Goal: Transaction & Acquisition: Purchase product/service

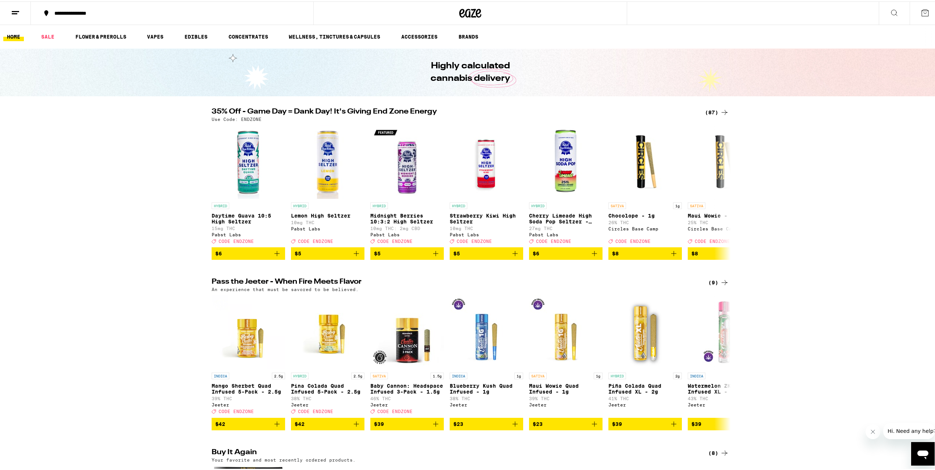
click at [94, 30] on ul "HOME SALE FLOWER & PREROLLS VAPES EDIBLES CONCENTRATES WELLNESS, TINCTURES & CA…" at bounding box center [470, 36] width 940 height 24
click at [94, 33] on link "FLOWER & PREROLLS" at bounding box center [101, 35] width 58 height 9
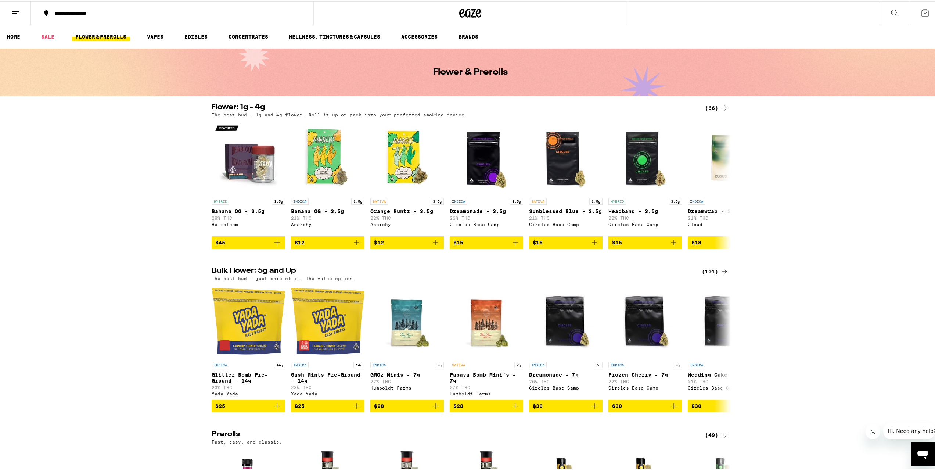
click at [705, 274] on div "(101)" at bounding box center [715, 270] width 27 height 9
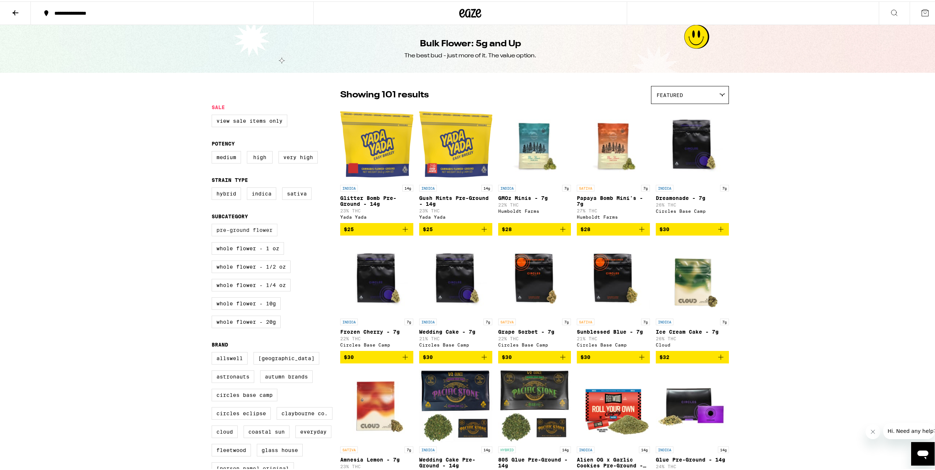
click at [235, 234] on label "Pre-ground Flower" at bounding box center [245, 228] width 66 height 12
click at [213, 224] on input "Pre-ground Flower" at bounding box center [213, 223] width 0 height 0
checkbox input "true"
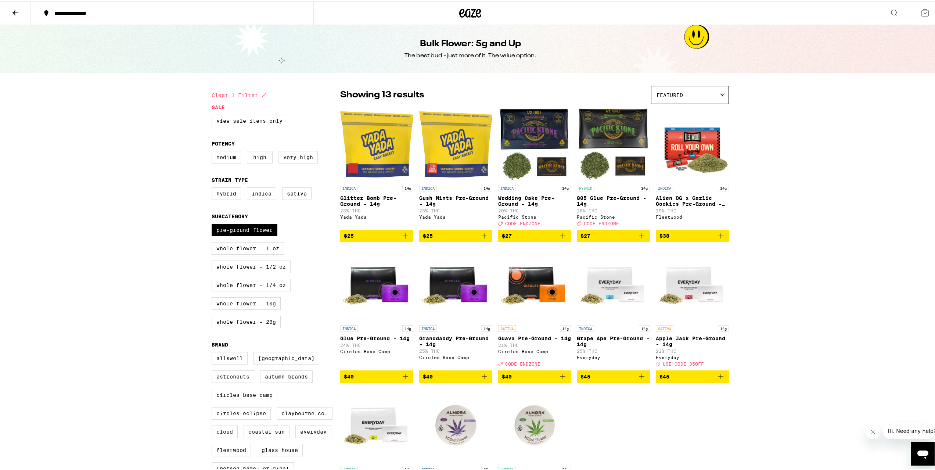
click at [639, 237] on icon "Add to bag" at bounding box center [641, 234] width 5 height 5
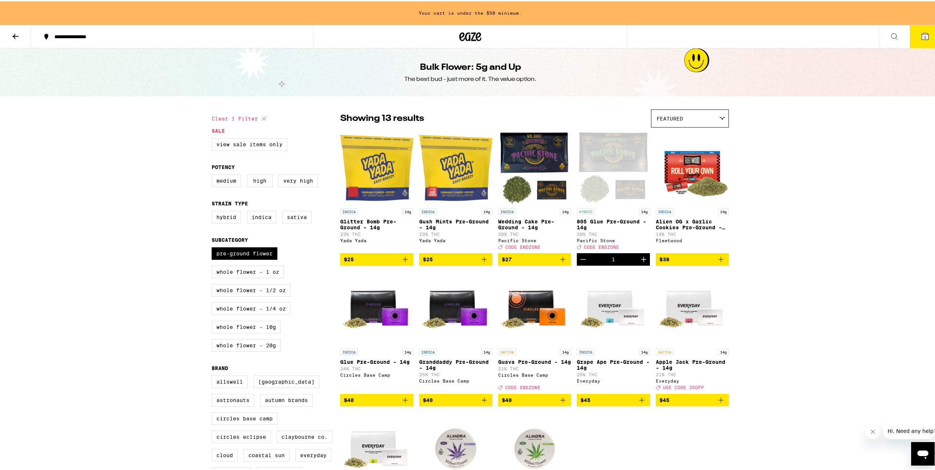
click at [642, 262] on icon "Increment" at bounding box center [643, 257] width 9 height 9
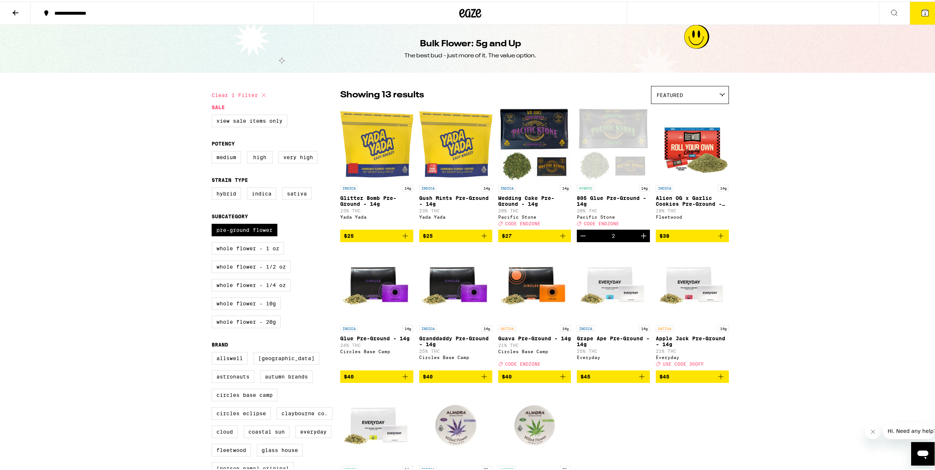
click at [923, 12] on icon at bounding box center [924, 11] width 9 height 9
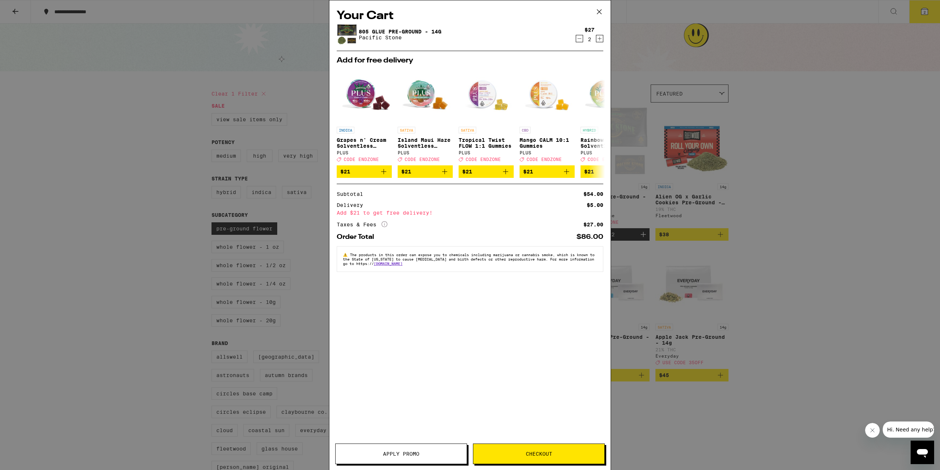
click at [527, 457] on button "Checkout" at bounding box center [539, 453] width 132 height 21
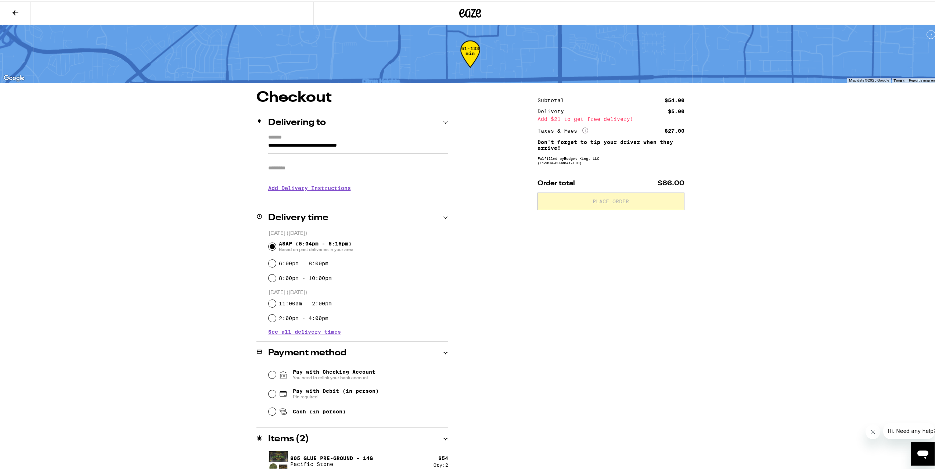
click at [299, 167] on input "Apt/Suite" at bounding box center [358, 167] width 180 height 18
type input "***"
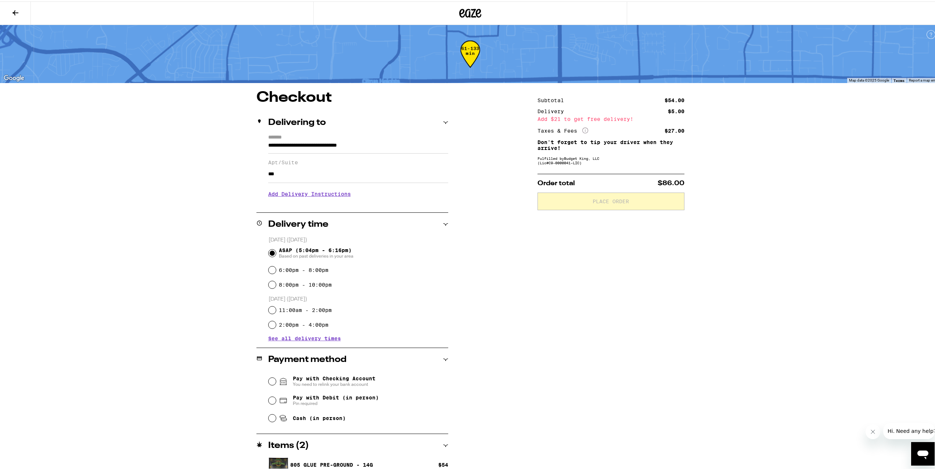
click at [294, 195] on h3 "Add Delivery Instructions" at bounding box center [358, 192] width 180 height 17
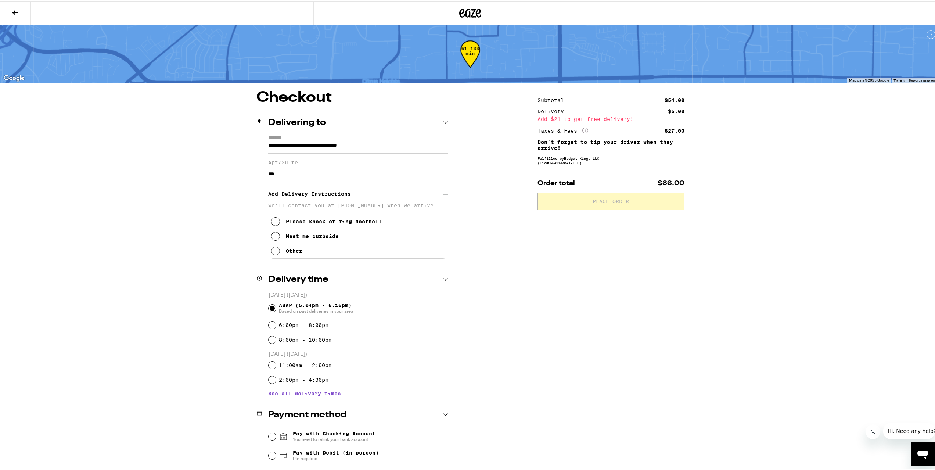
click at [288, 252] on div "Other" at bounding box center [294, 249] width 17 height 6
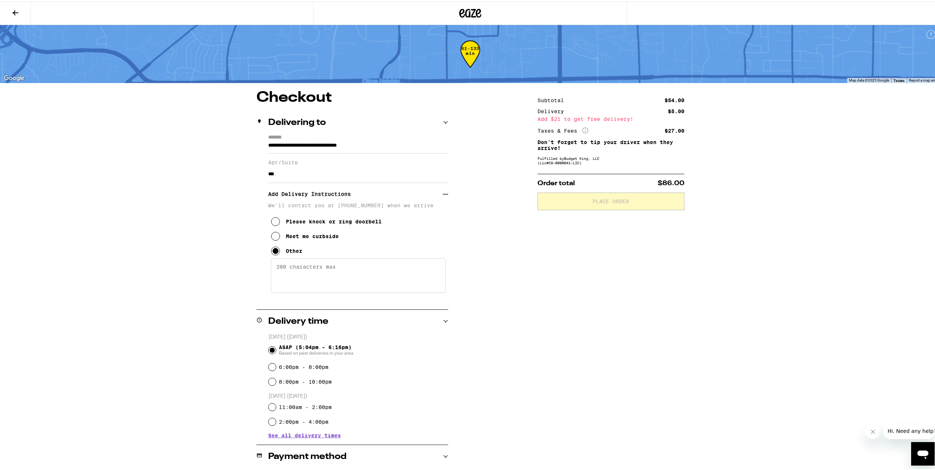
click at [288, 274] on textarea "Enter any other delivery instructions you want driver to know" at bounding box center [358, 274] width 175 height 35
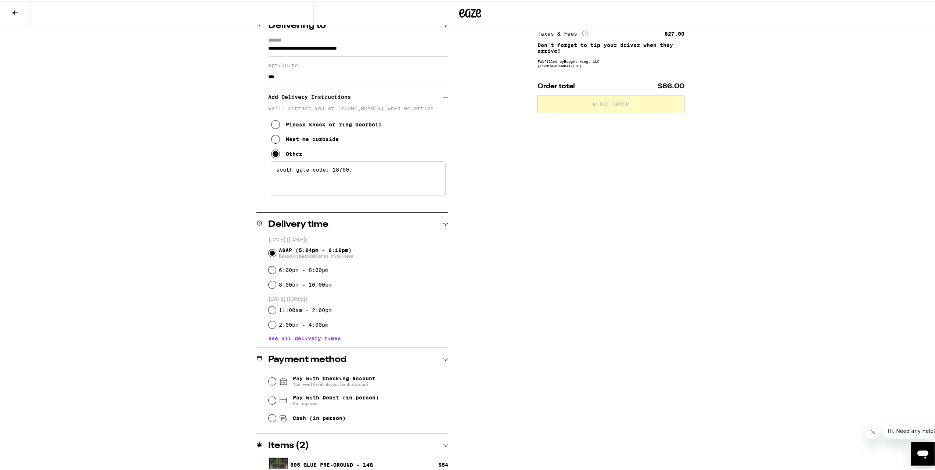
scroll to position [110, 0]
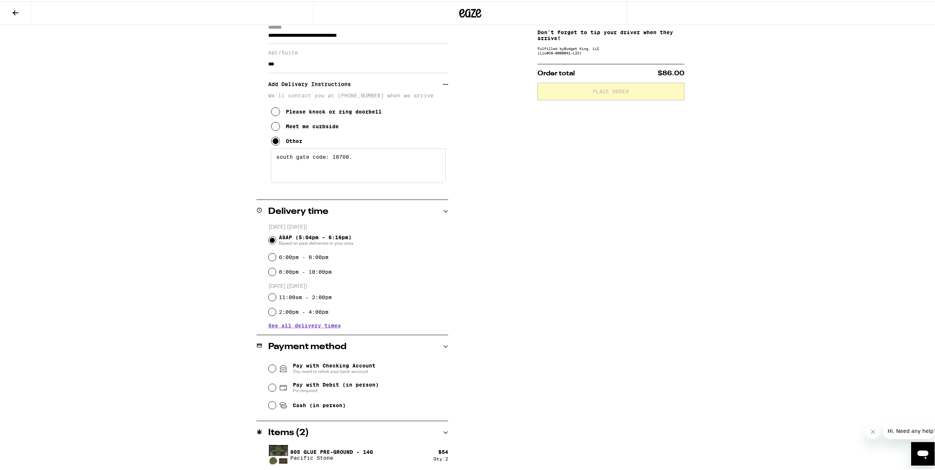
type textarea "south gate code: 18760."
click at [300, 382] on span "Pay with Debit (in person)" at bounding box center [336, 383] width 86 height 6
click at [276, 382] on input "Pay with Debit (in person) Pin required" at bounding box center [272, 385] width 7 height 7
radio input "true"
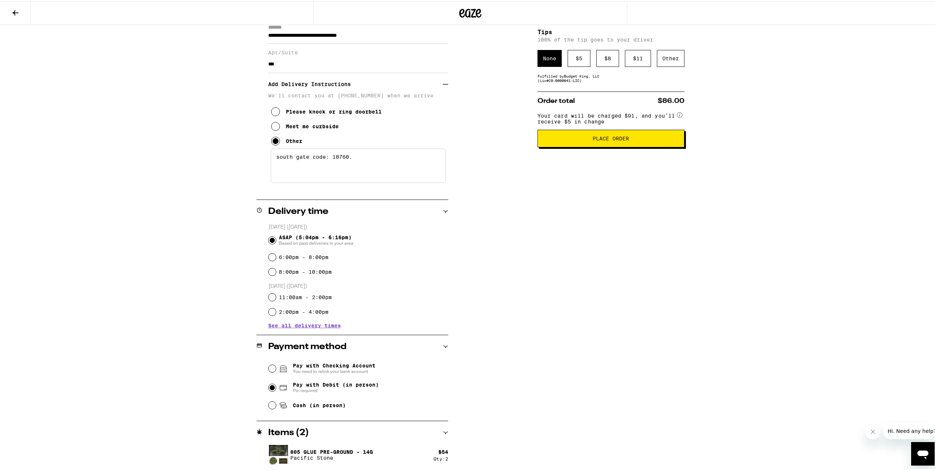
click at [666, 146] on button "Place Order" at bounding box center [610, 137] width 147 height 18
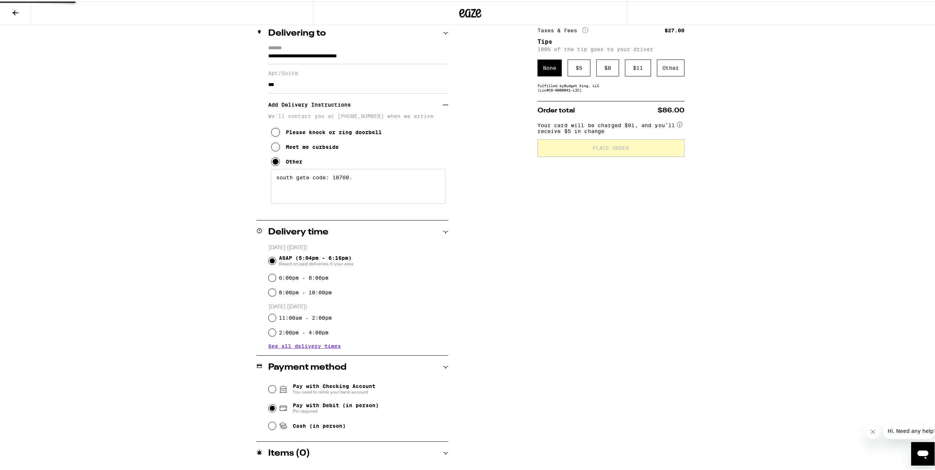
scroll to position [101, 0]
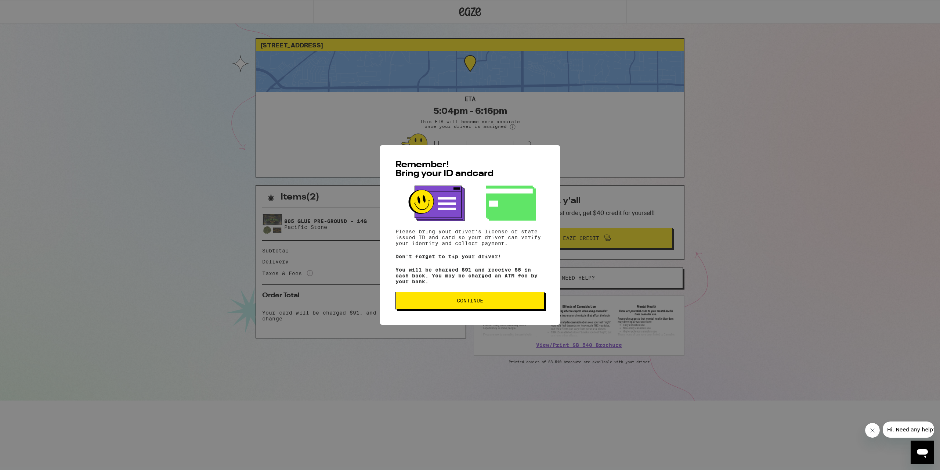
click at [476, 294] on button "Continue" at bounding box center [470, 301] width 149 height 18
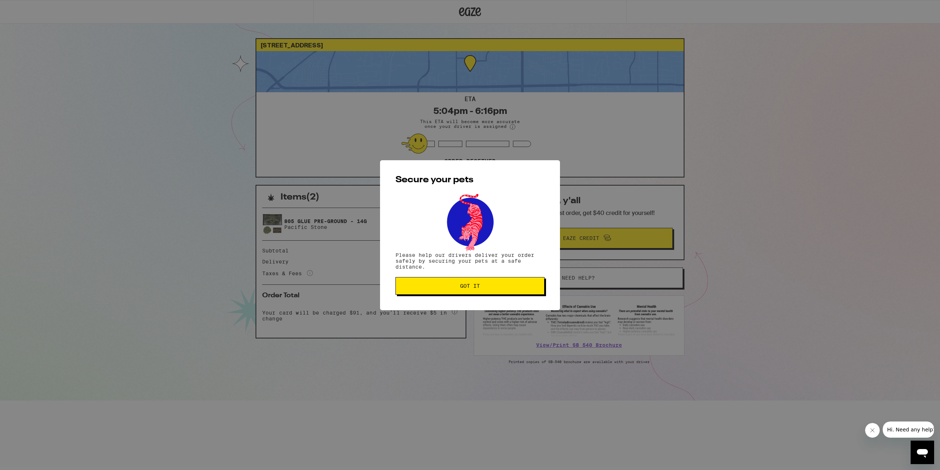
click at [475, 288] on span "Got it" at bounding box center [470, 285] width 20 height 5
